Goal: Find specific page/section: Find specific page/section

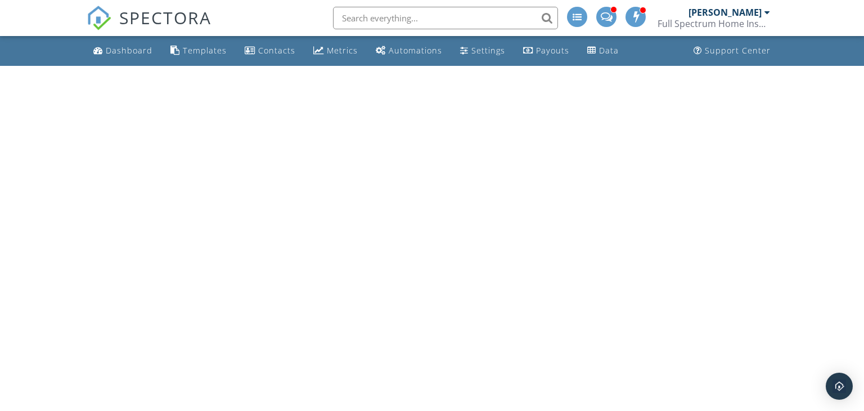
drag, startPoint x: 381, startPoint y: 30, endPoint x: 380, endPoint y: 23, distance: 6.8
click at [381, 27] on li at bounding box center [442, 18] width 241 height 36
click at [380, 21] on input "text" at bounding box center [445, 18] width 225 height 23
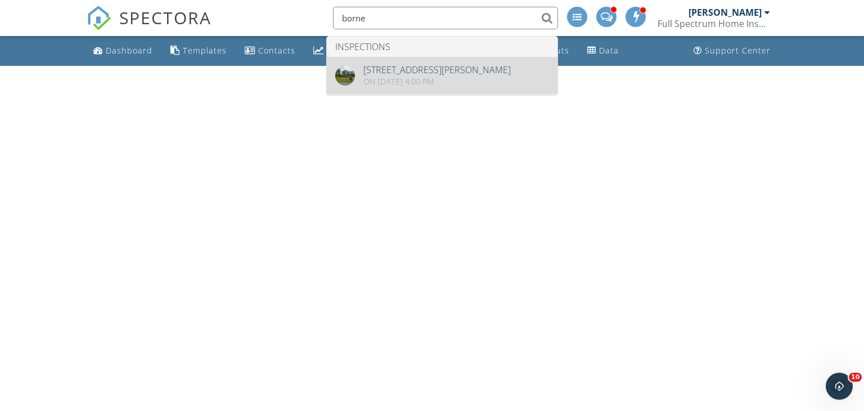
type input "borne"
